Goal: Task Accomplishment & Management: Complete application form

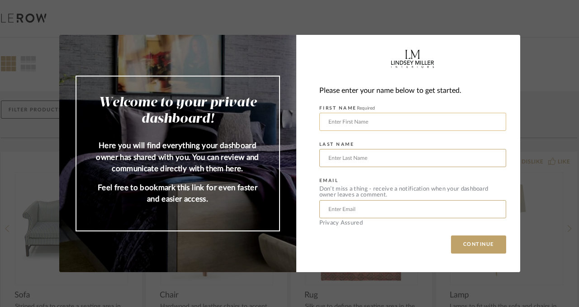
click at [347, 120] on input "text" at bounding box center [412, 122] width 187 height 18
type input "[PERSON_NAME]"
drag, startPoint x: 399, startPoint y: 215, endPoint x: 306, endPoint y: 211, distance: 92.8
click at [306, 211] on div "Please enter your name below to get started. FIRST NAME Required [PERSON_NAME] …" at bounding box center [408, 153] width 224 height 237
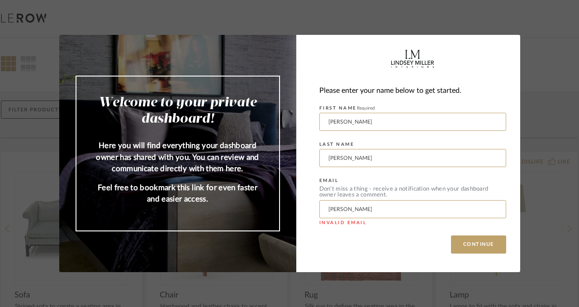
type input "[EMAIL_ADDRESS][DOMAIN_NAME]"
click at [470, 240] on button "CONTINUE" at bounding box center [478, 244] width 55 height 18
